Goal: Find specific page/section: Find specific page/section

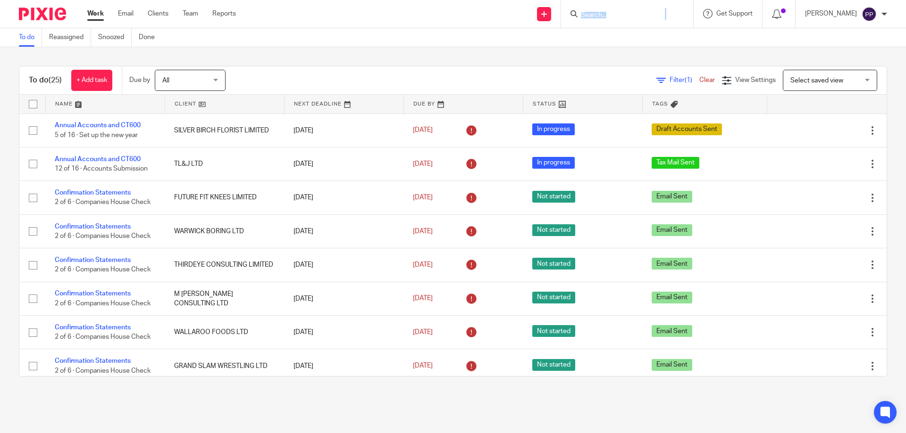
click at [599, 9] on form at bounding box center [630, 14] width 100 height 12
click at [592, 15] on input "Search" at bounding box center [622, 15] width 85 height 8
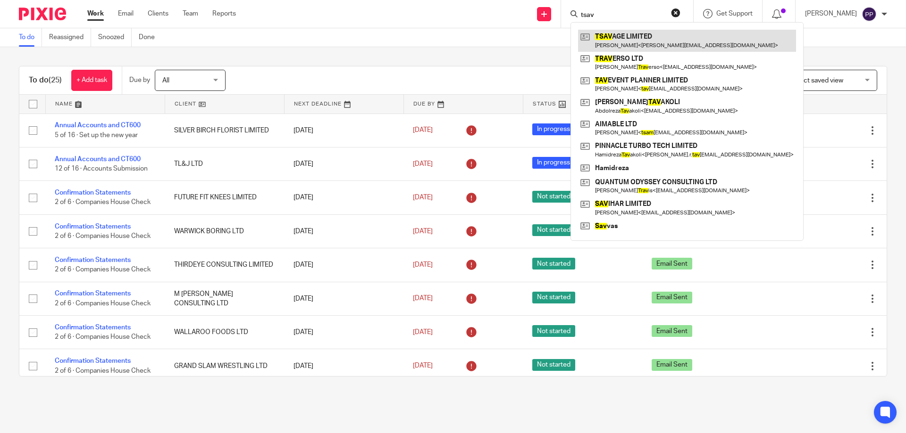
type input "tsav"
click at [612, 40] on link at bounding box center [687, 41] width 218 height 22
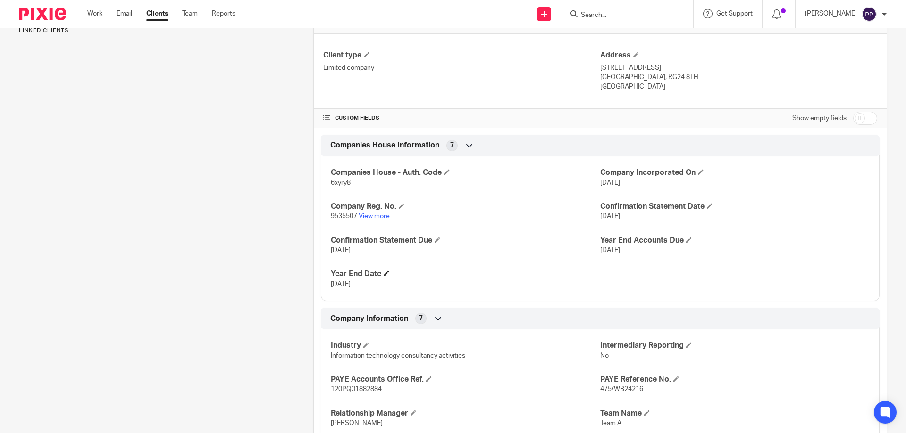
scroll to position [236, 0]
click at [383, 217] on link "View more" at bounding box center [373, 215] width 31 height 7
